Goal: Transaction & Acquisition: Obtain resource

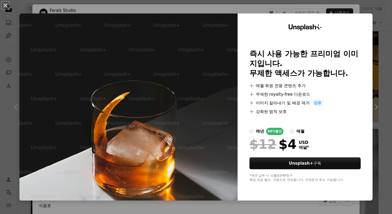
scroll to position [851, 0]
click at [382, 14] on div "An X shape Unsplash+ 즉시 사용 가능한 프리미엄 이미지입니다. 무제한 액세스가 가능합니다. A plus sign 매월 회원 전…" at bounding box center [196, 107] width 392 height 214
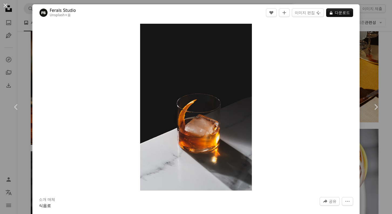
click at [379, 31] on div "An X shape Chevron left Chevron right Ferals Studio Unsplash+ 용 A heart A plus …" at bounding box center [196, 107] width 392 height 214
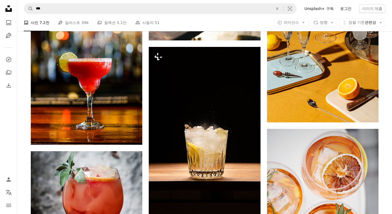
click at [349, 9] on link "로그인" at bounding box center [346, 8] width 18 height 9
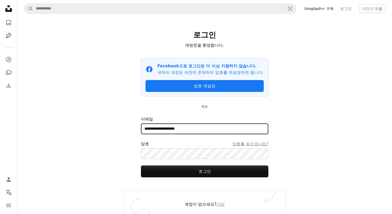
type input "**********"
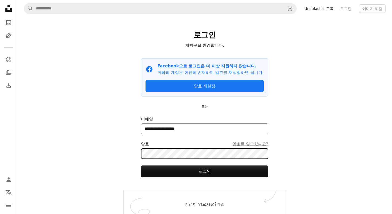
click at [204, 171] on button "로그인" at bounding box center [204, 172] width 127 height 12
